Goal: Task Accomplishment & Management: Complete application form

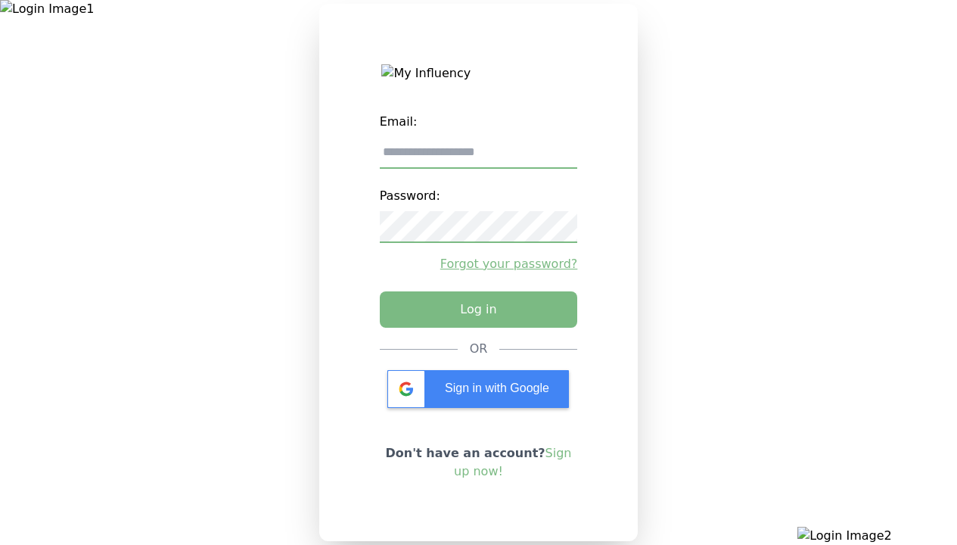
click at [478, 158] on input "email" at bounding box center [479, 153] width 198 height 32
type input "**********"
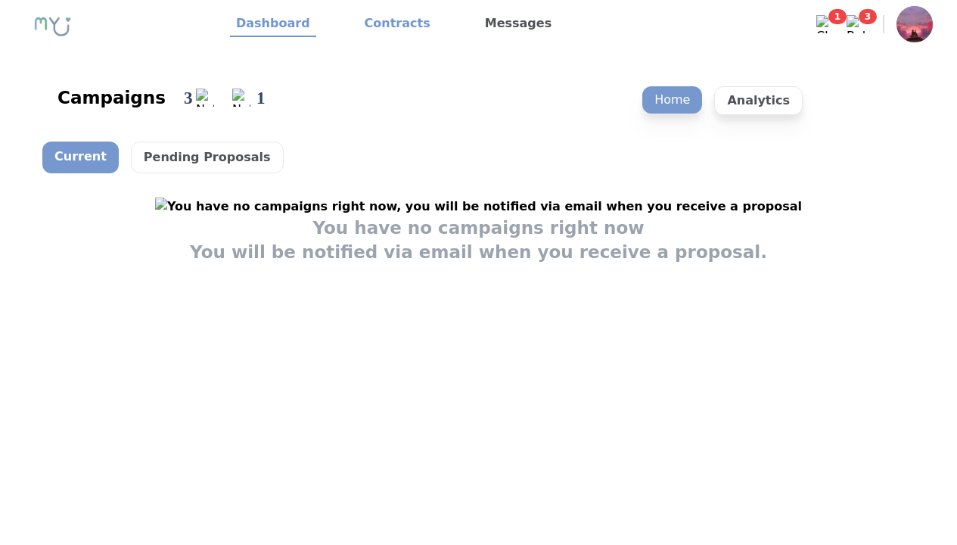
click at [388, 24] on link "Contracts" at bounding box center [398, 24] width 78 height 26
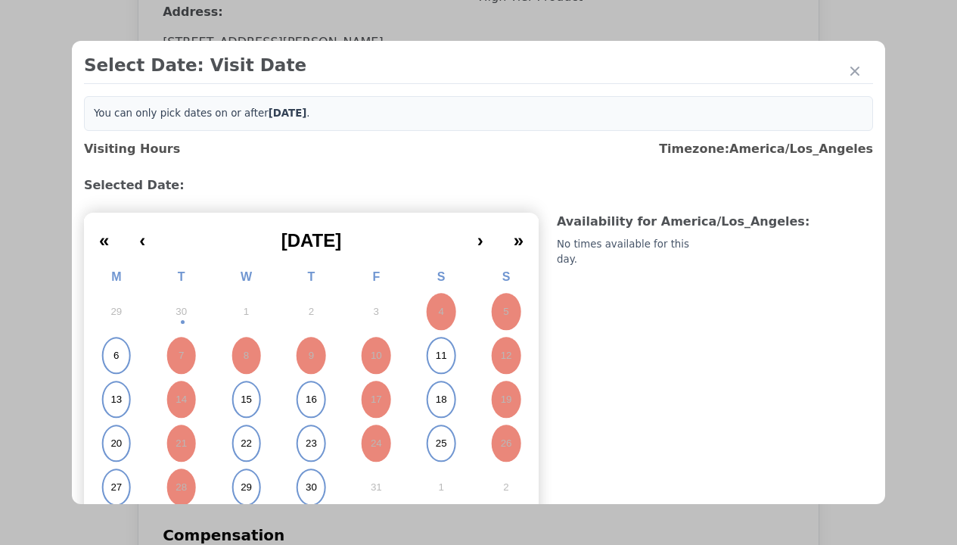
click at [244, 393] on abbr "15" at bounding box center [246, 400] width 11 height 14
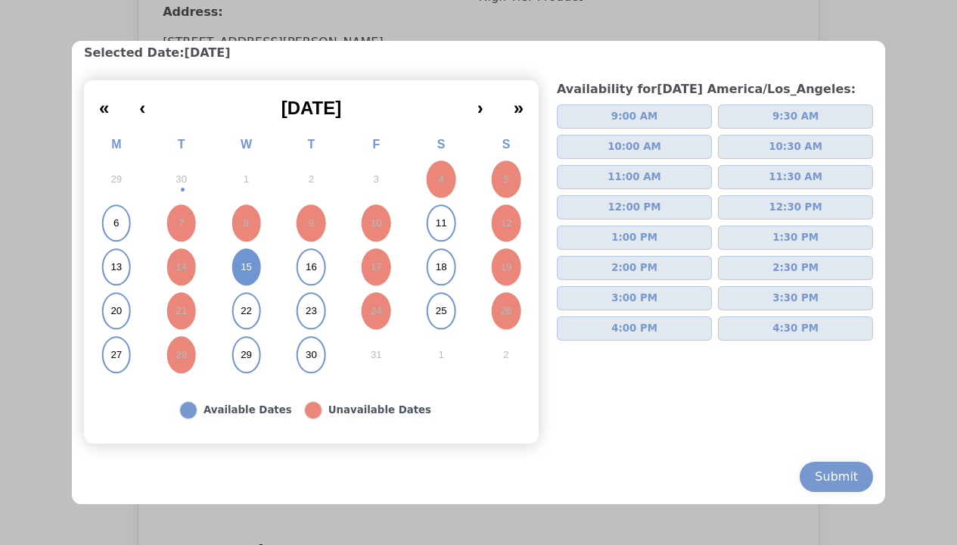
click at [628, 268] on span "2:00 PM" at bounding box center [634, 267] width 46 height 15
click at [824, 477] on div "Submit" at bounding box center [836, 476] width 43 height 18
click at [377, 253] on div "Please Select Submission Date" at bounding box center [378, 244] width 155 height 15
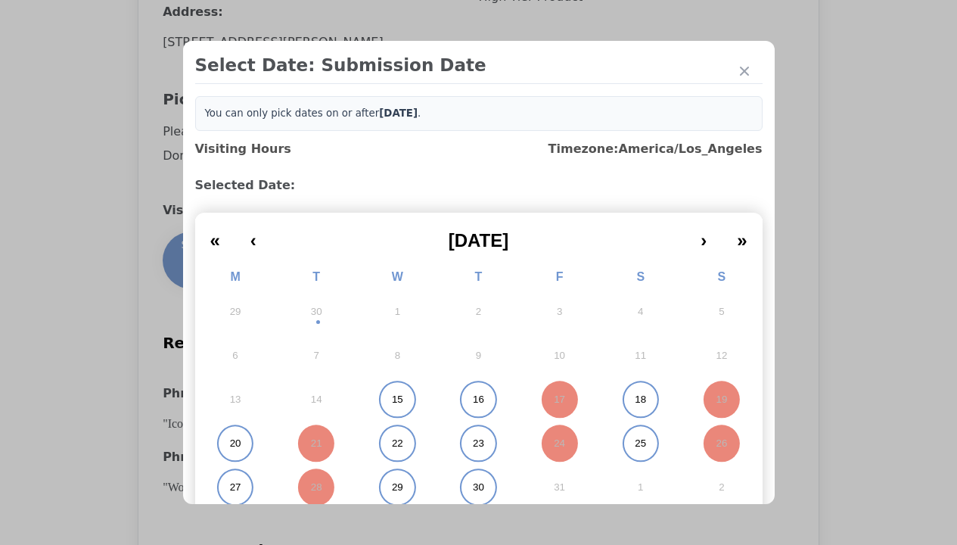
click at [392, 399] on abbr "15" at bounding box center [397, 400] width 11 height 14
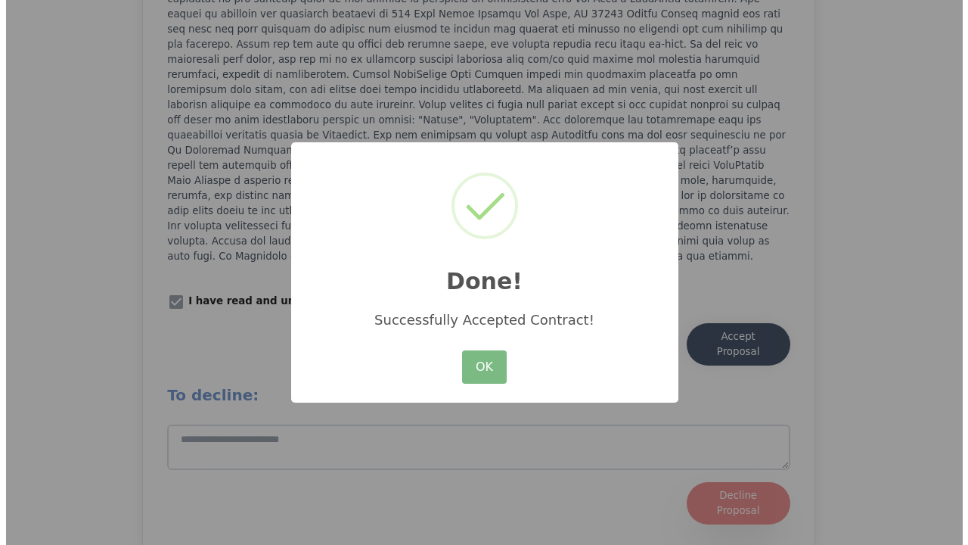
scroll to position [2099, 0]
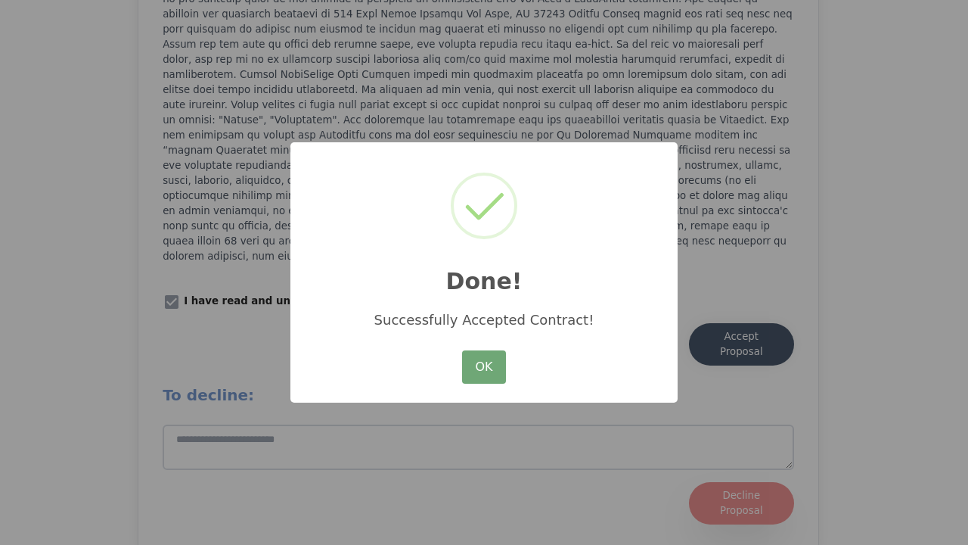
click at [483, 368] on button "OK" at bounding box center [484, 366] width 44 height 33
